Goal: Information Seeking & Learning: Learn about a topic

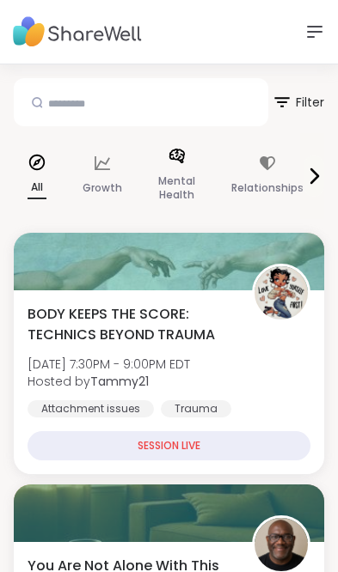
click at [172, 184] on p "Mental Health" at bounding box center [176, 188] width 37 height 34
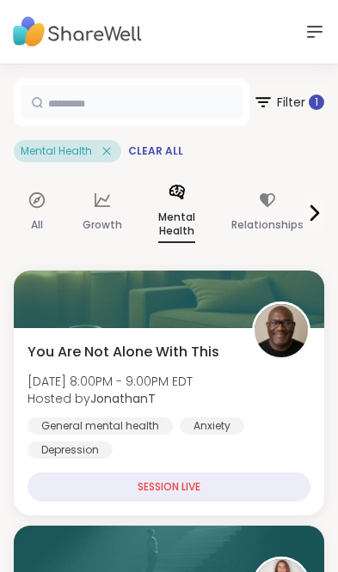
click at [185, 105] on input "text" at bounding box center [132, 102] width 222 height 34
click at [151, 99] on input "**" at bounding box center [132, 102] width 222 height 34
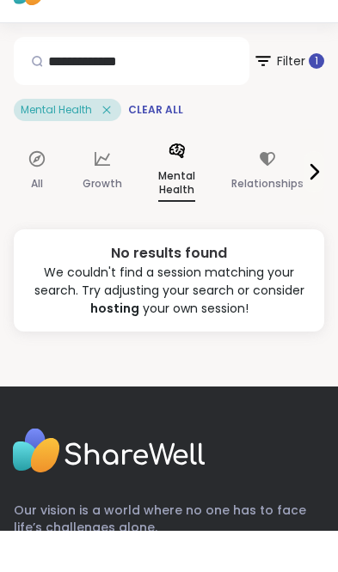
scroll to position [41, 0]
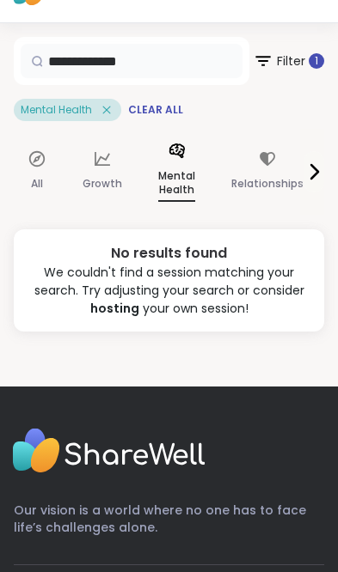
click at [174, 52] on input "**********" at bounding box center [132, 61] width 222 height 34
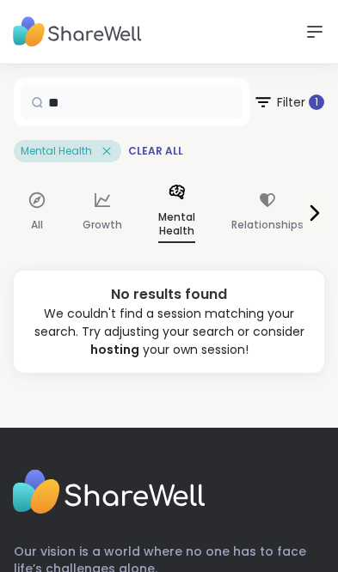
type input "*"
click at [301, 105] on span "Filter 1" at bounding box center [288, 102] width 71 height 41
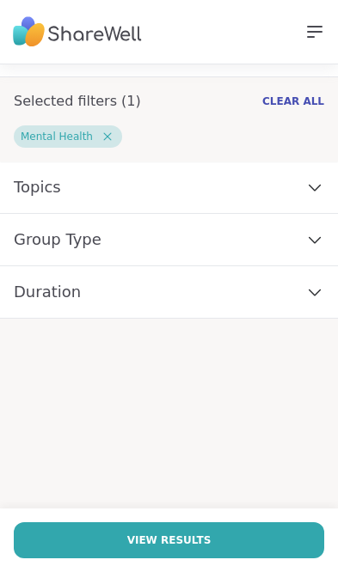
click at [261, 195] on div "Topics" at bounding box center [169, 188] width 338 height 52
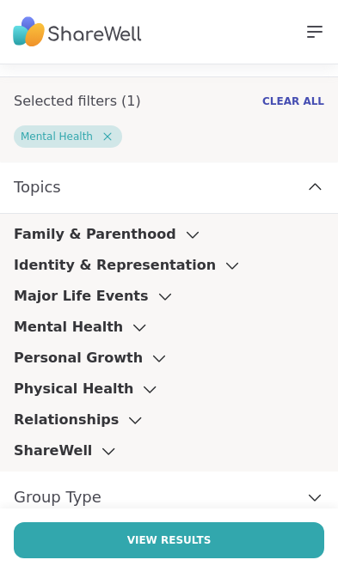
click at [102, 335] on h3 "Mental Health" at bounding box center [68, 327] width 109 height 21
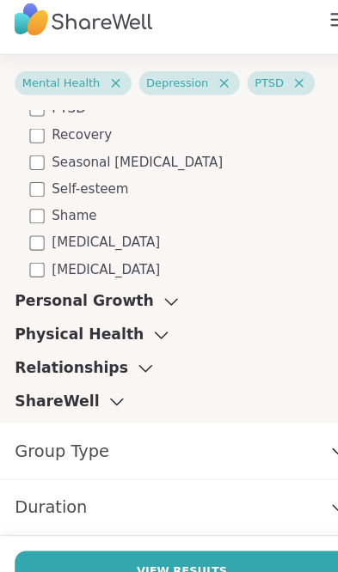
scroll to position [1115, 0]
click at [249, 523] on button "View Results" at bounding box center [169, 541] width 310 height 36
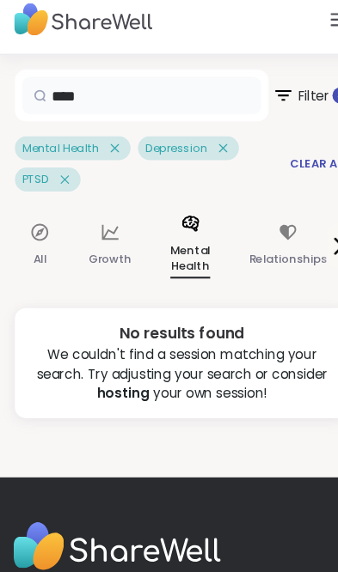
click at [146, 88] on input "****" at bounding box center [132, 99] width 222 height 34
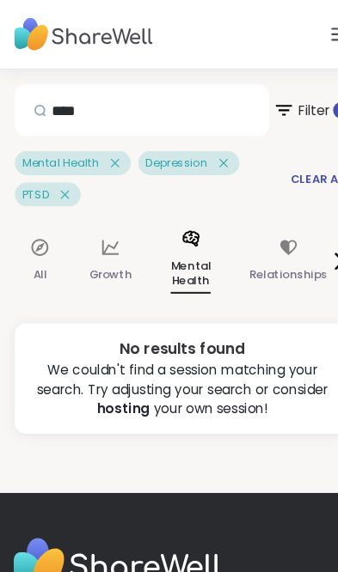
click at [290, 165] on span "Clear All" at bounding box center [296, 166] width 55 height 14
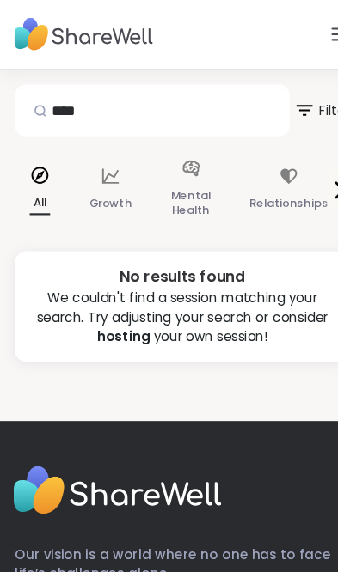
click at [175, 171] on p "Mental Health" at bounding box center [176, 188] width 37 height 34
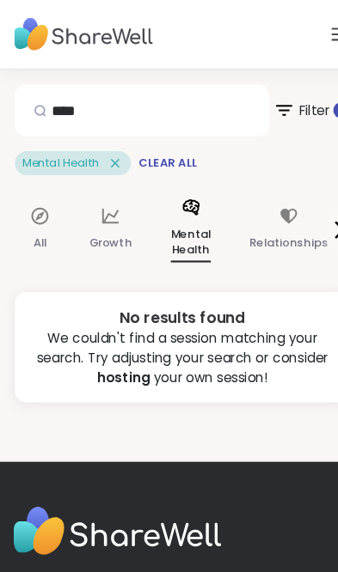
click at [284, 101] on span "Filter 1" at bounding box center [288, 102] width 71 height 41
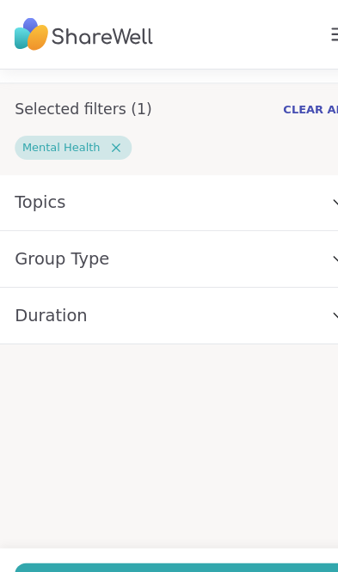
click at [203, 128] on div "Mental Health" at bounding box center [174, 136] width 321 height 22
click at [107, 98] on h1 "Selected filters ( 1 )" at bounding box center [77, 101] width 127 height 21
click at [95, 192] on div "Topics" at bounding box center [169, 188] width 338 height 52
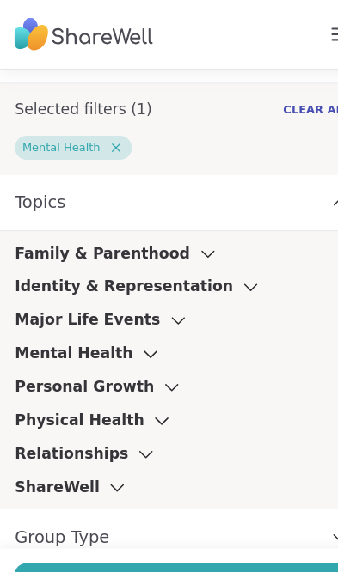
click at [130, 333] on icon at bounding box center [139, 327] width 19 height 12
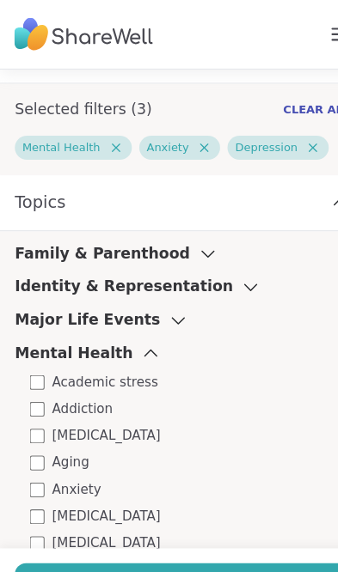
click at [237, 28] on div "Support How It Works Sign Up Log In" at bounding box center [169, 32] width 338 height 64
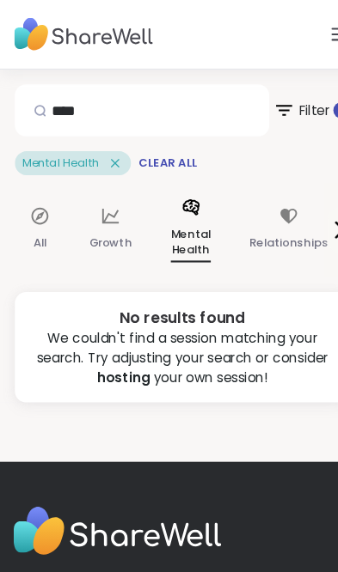
click at [155, 156] on span "Clear All" at bounding box center [155, 151] width 55 height 14
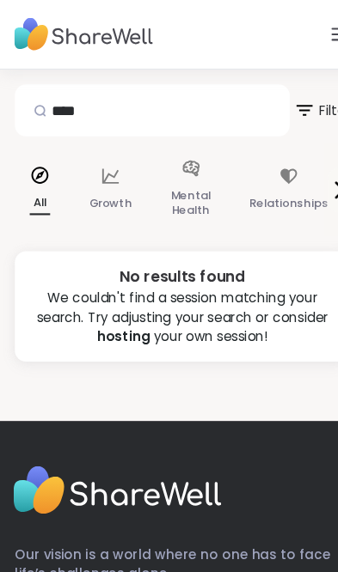
click at [162, 144] on div "Mental Health" at bounding box center [176, 176] width 64 height 86
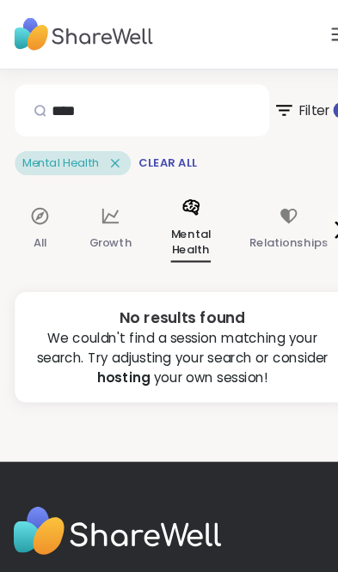
click at [174, 227] on p "Mental Health" at bounding box center [176, 225] width 37 height 36
click at [266, 95] on icon at bounding box center [263, 102] width 21 height 21
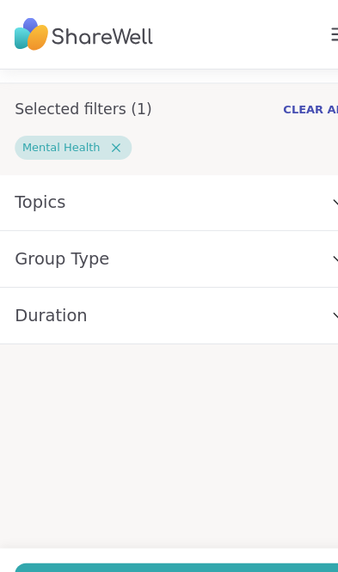
click at [141, 188] on div "Topics" at bounding box center [169, 188] width 338 height 52
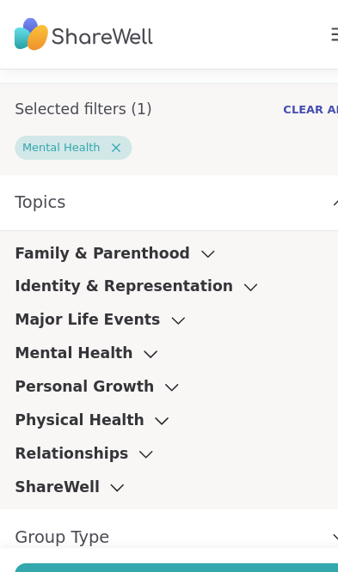
click at [130, 321] on div "Mental Health" at bounding box center [82, 327] width 136 height 21
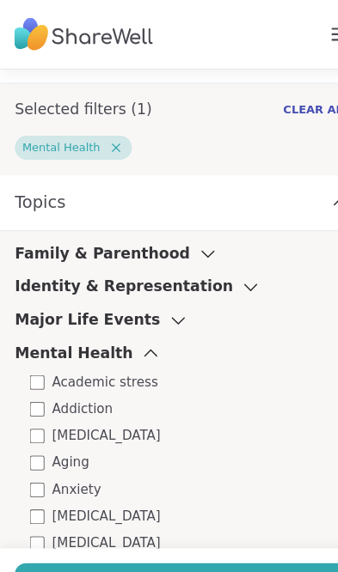
click at [55, 322] on h3 "Mental Health" at bounding box center [68, 327] width 109 height 21
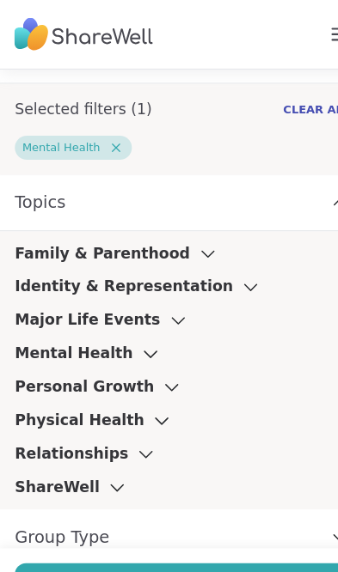
click at [94, 335] on h3 "Mental Health" at bounding box center [68, 327] width 109 height 21
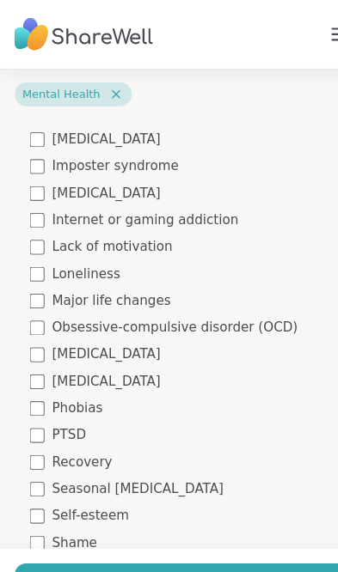
scroll to position [815, 0]
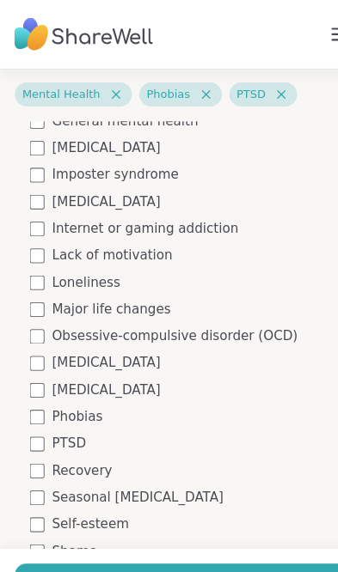
click at [31, 374] on div "Mental Health Academic stress Addiction [MEDICAL_DATA] Aging Anxiety [MEDICAL_D…" at bounding box center [169, 35] width 310 height 1067
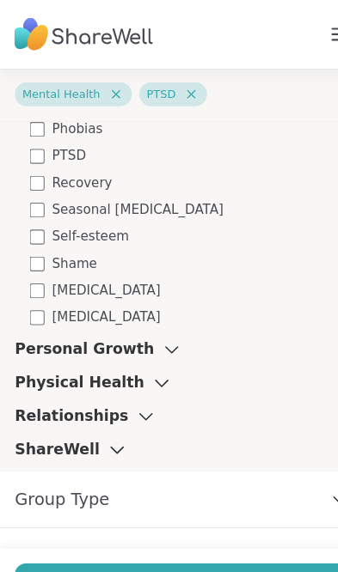
scroll to position [1091, 0]
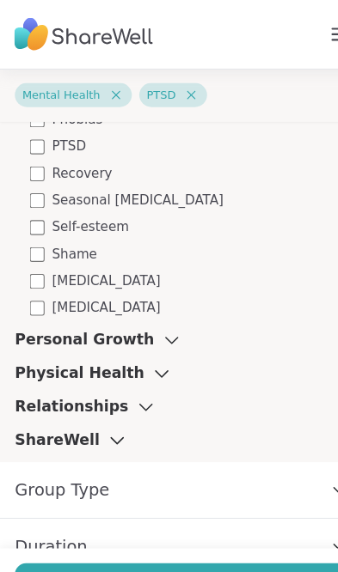
click at [236, 526] on button "View Results" at bounding box center [169, 541] width 310 height 36
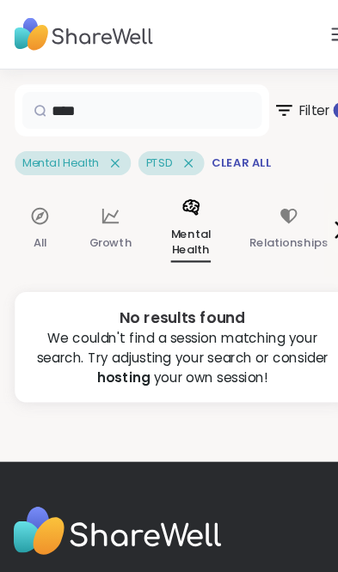
click at [97, 104] on input "****" at bounding box center [132, 102] width 222 height 34
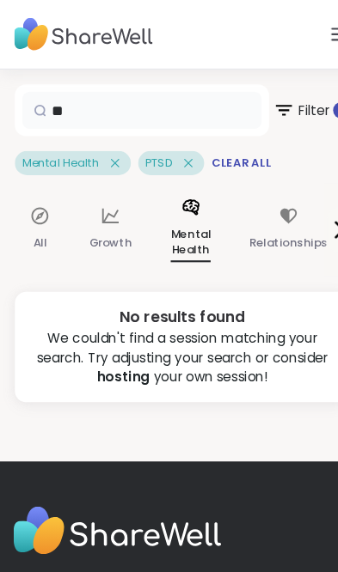
type input "*"
type input "**********"
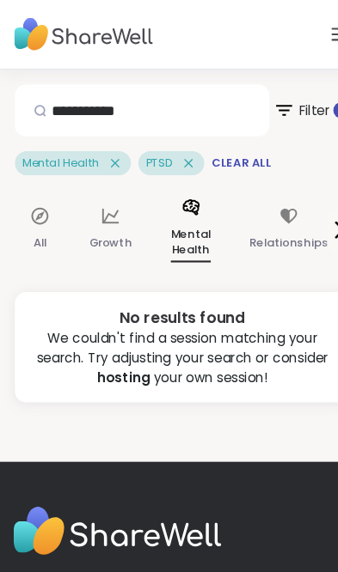
click at [228, 144] on span "Clear All" at bounding box center [223, 151] width 55 height 14
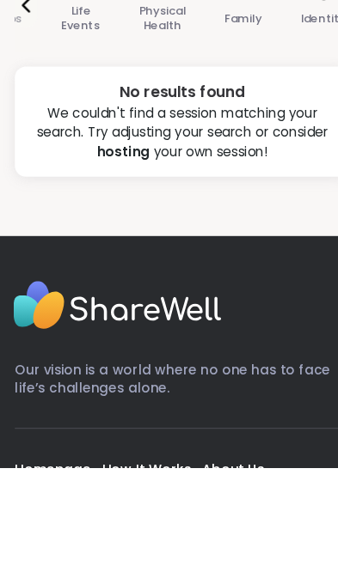
scroll to position [0, 0]
